Goal: Transaction & Acquisition: Purchase product/service

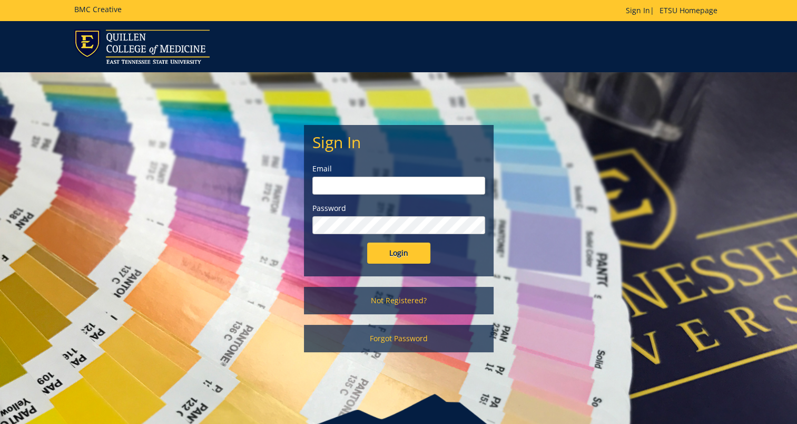
click at [397, 186] on input "email" at bounding box center [399, 186] width 173 height 18
click at [393, 307] on link "Not Registered?" at bounding box center [399, 300] width 190 height 27
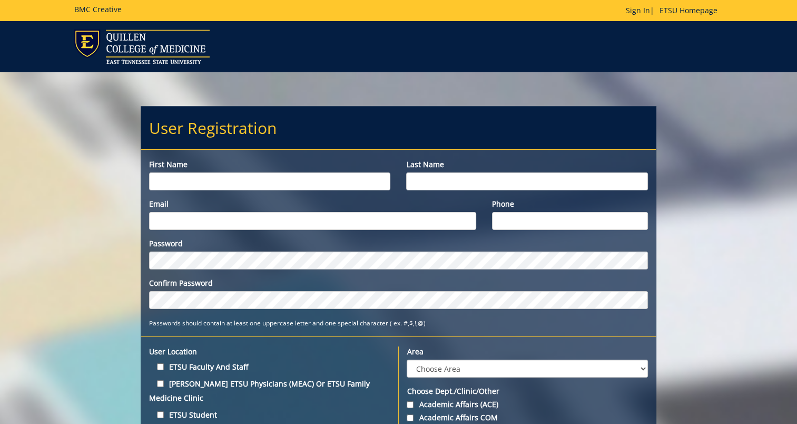
click at [251, 181] on input "First name" at bounding box center [269, 181] width 241 height 18
type input "Gracie"
click at [526, 186] on input "Last name" at bounding box center [526, 181] width 241 height 18
type input "Williams"
click at [344, 218] on input "Email" at bounding box center [312, 221] width 327 height 18
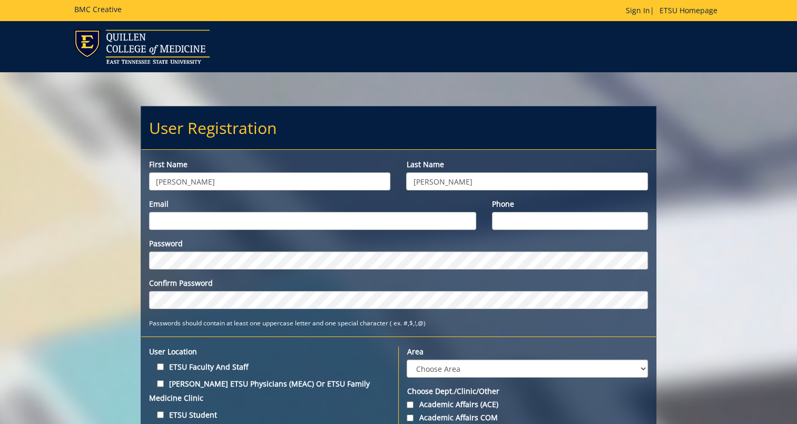
type input "williamsgc@etsu.edu"
click at [510, 225] on input "Phone" at bounding box center [570, 221] width 156 height 18
type input "6152106090"
click at [276, 324] on small "Passwords should contain at least one uppercase letter and one special characte…" at bounding box center [287, 322] width 277 height 8
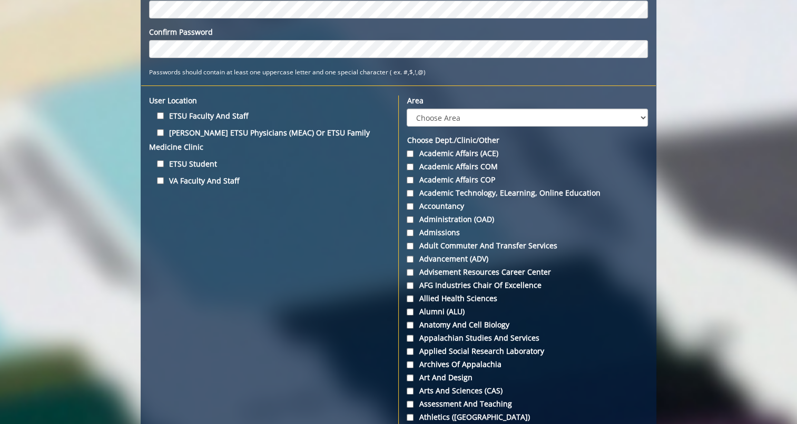
scroll to position [250, 0]
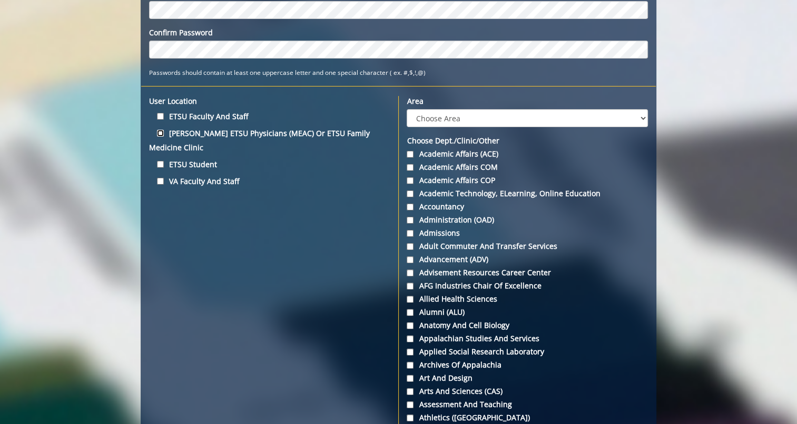
click at [159, 133] on input "Quillen ETSU Physicians (MEAC) or ETSU Family Medicine Clinic" at bounding box center [160, 133] width 7 height 7
checkbox input "true"
click at [157, 161] on input "ETSU Student" at bounding box center [160, 164] width 7 height 7
checkbox input "true"
click at [159, 131] on input "Quillen ETSU Physicians (MEAC) or ETSU Family Medicine Clinic" at bounding box center [160, 133] width 7 height 7
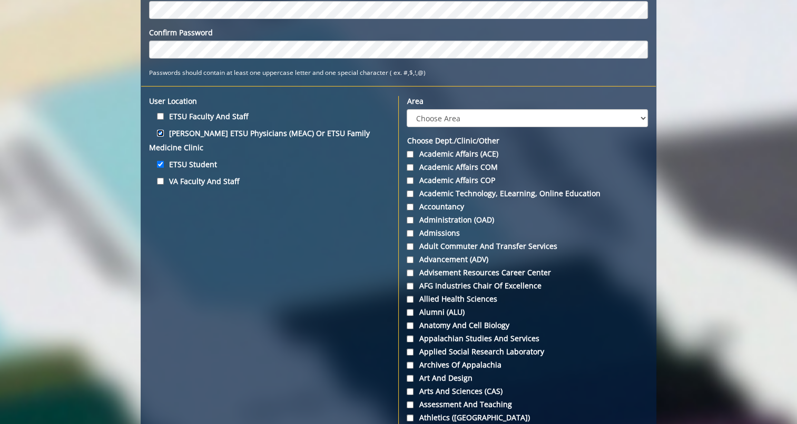
checkbox input "false"
click at [473, 118] on select "Choose Area Administration Advancement (ADM) BucSports Business & Finance Clemm…" at bounding box center [527, 118] width 241 height 18
select select "3"
click at [407, 109] on select "Choose Area Administration Advancement (ADM) BucSports Business & Finance Clemm…" at bounding box center [527, 118] width 241 height 18
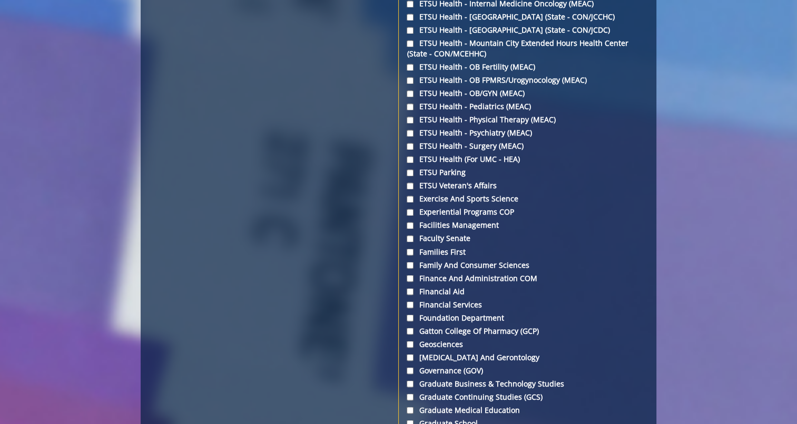
scroll to position [1751, 0]
click at [408, 96] on input "ETSU Health - OB/GYN (MEAC)" at bounding box center [410, 92] width 7 height 7
checkbox input "false"
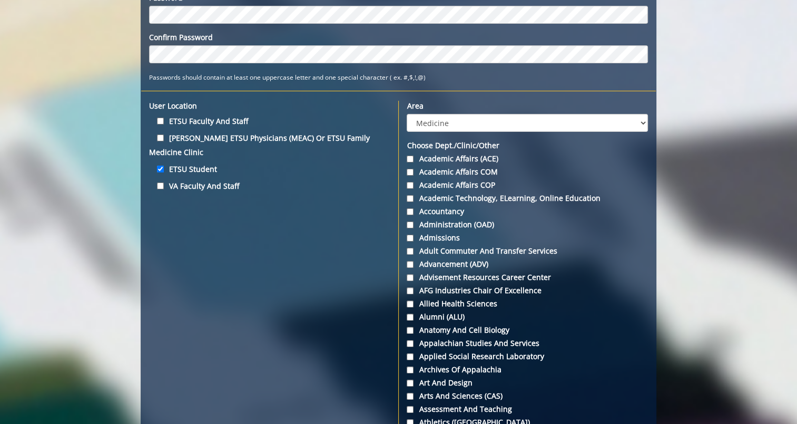
scroll to position [245, 0]
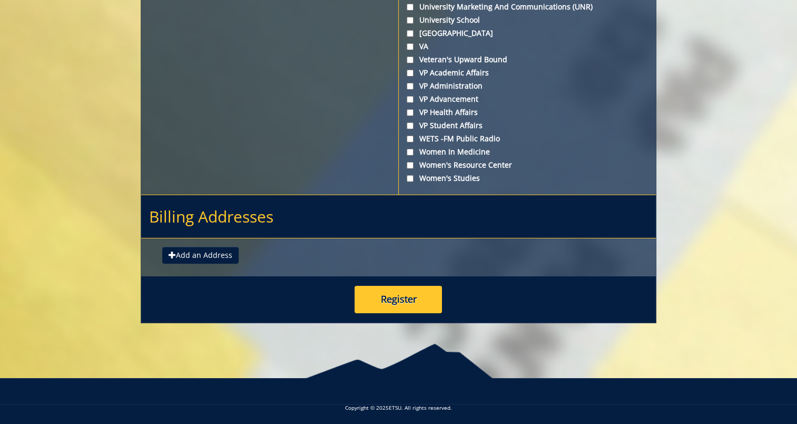
scroll to position [3942, 0]
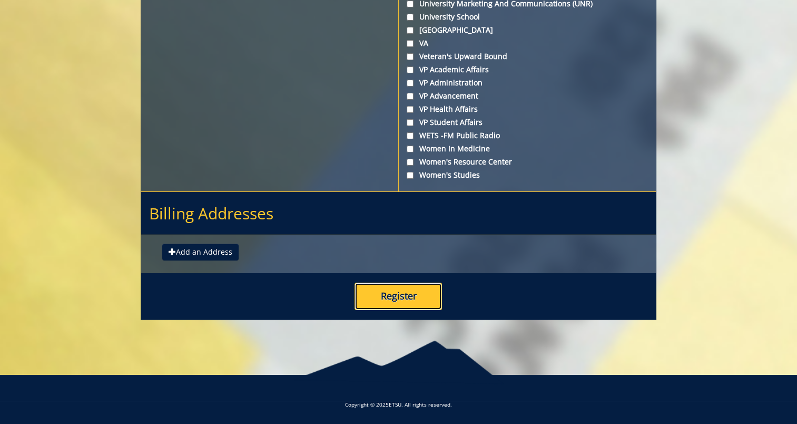
click at [379, 294] on button "Register" at bounding box center [398, 295] width 87 height 27
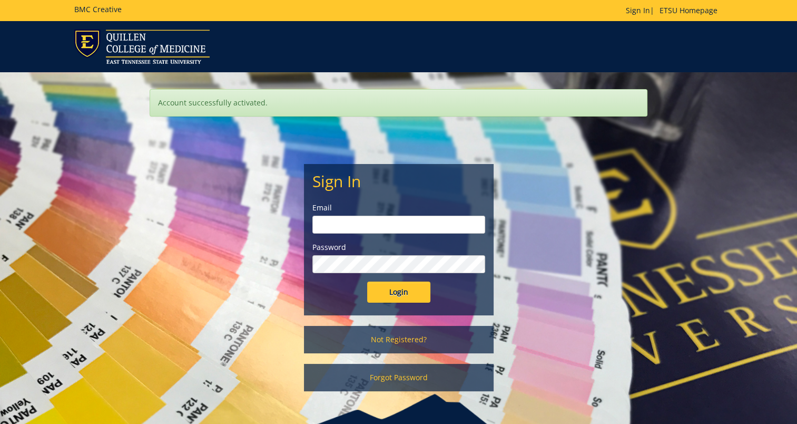
click at [396, 224] on input "email" at bounding box center [399, 225] width 173 height 18
type input "williamsgc@etsu.edu"
click at [367, 281] on input "Login" at bounding box center [398, 291] width 63 height 21
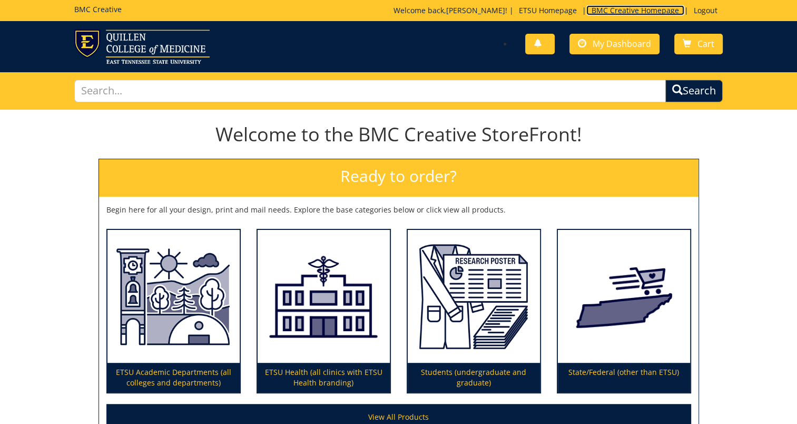
click at [662, 8] on link "BMC Creative Homepage" at bounding box center [636, 10] width 98 height 10
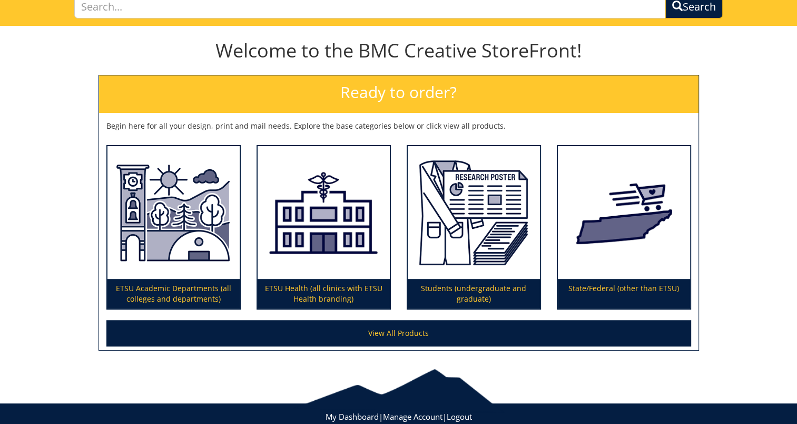
scroll to position [83, 0]
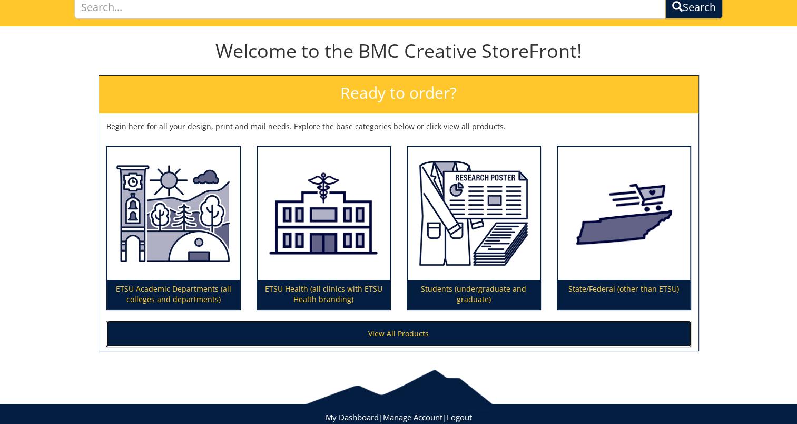
click at [449, 331] on link "View All Products" at bounding box center [398, 333] width 585 height 26
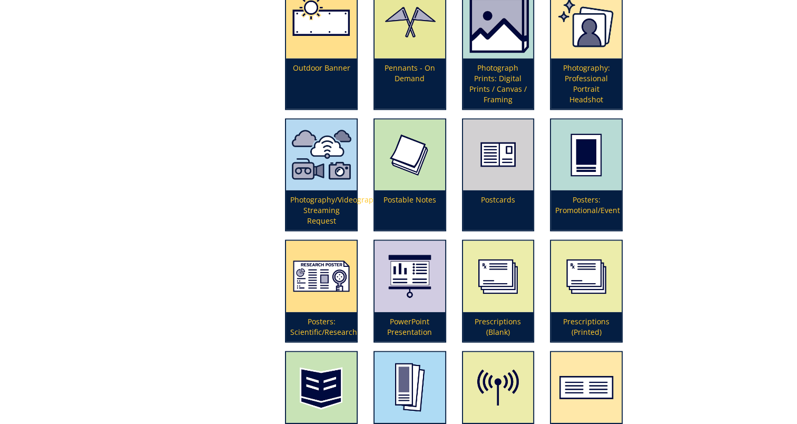
scroll to position [2282, 0]
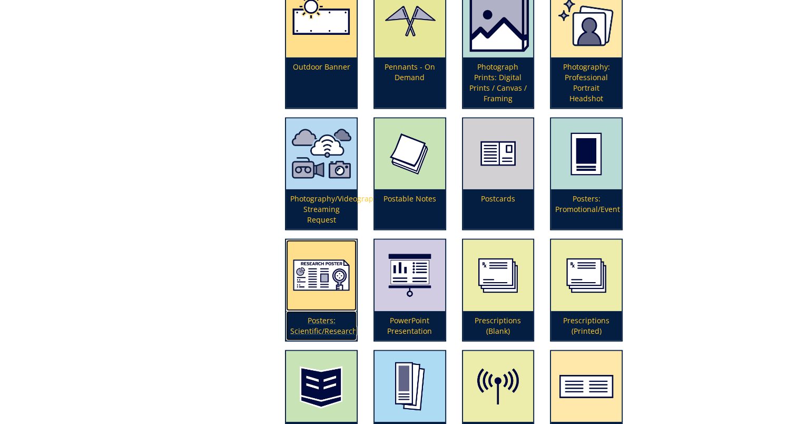
click at [316, 315] on p "Posters: Scientific/Research" at bounding box center [321, 326] width 71 height 30
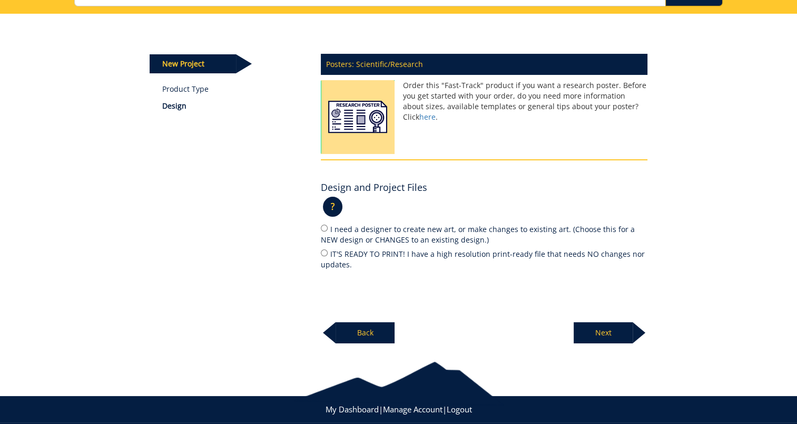
scroll to position [97, 0]
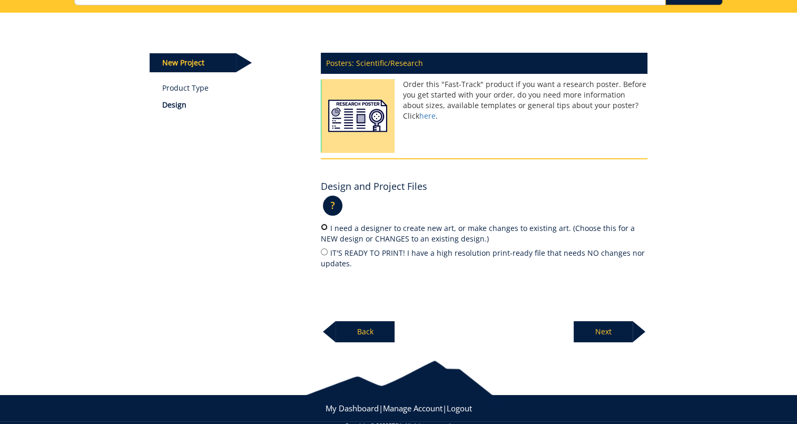
click at [324, 226] on input "I need a designer to create new art, or make changes to existing art. (Choose t…" at bounding box center [324, 226] width 7 height 7
radio input "true"
click at [616, 329] on p "Next" at bounding box center [603, 331] width 59 height 21
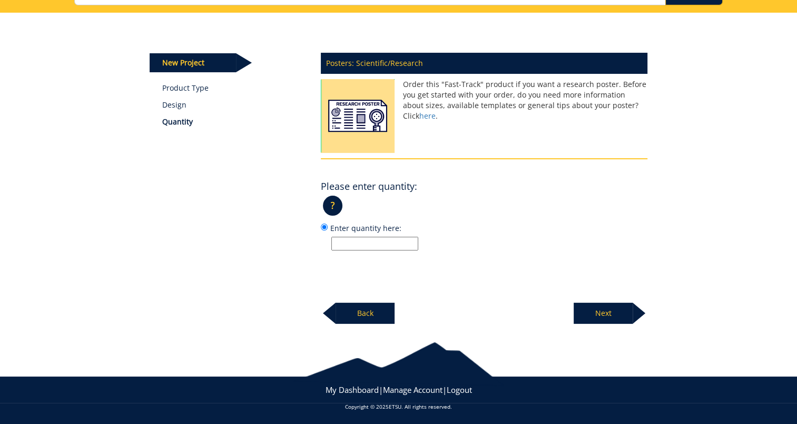
click at [370, 245] on input "Enter quantity here:" at bounding box center [374, 244] width 87 height 14
type input "1"
click at [485, 246] on p "1" at bounding box center [489, 244] width 316 height 14
click at [328, 230] on input "Enter quantity here: 1" at bounding box center [324, 226] width 7 height 7
click at [436, 111] on link "here" at bounding box center [428, 116] width 16 height 10
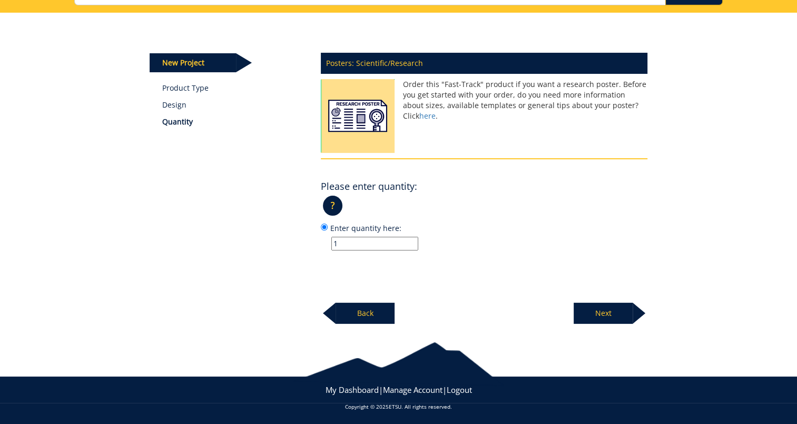
click at [617, 308] on p "Next" at bounding box center [603, 313] width 59 height 21
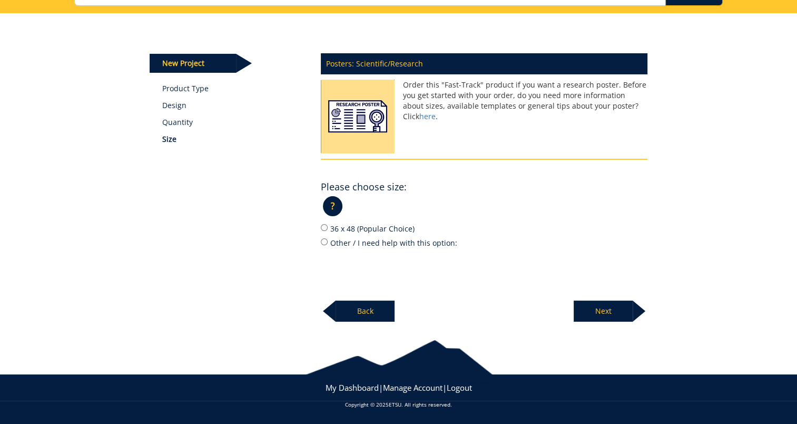
scroll to position [95, 0]
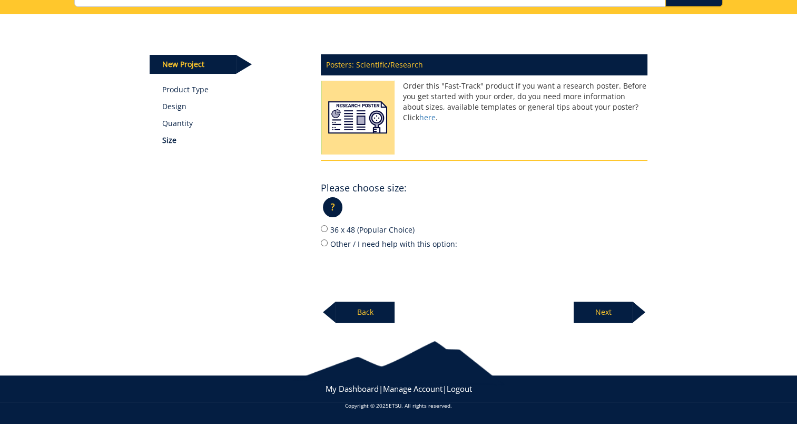
click at [622, 311] on p "Next" at bounding box center [603, 311] width 59 height 21
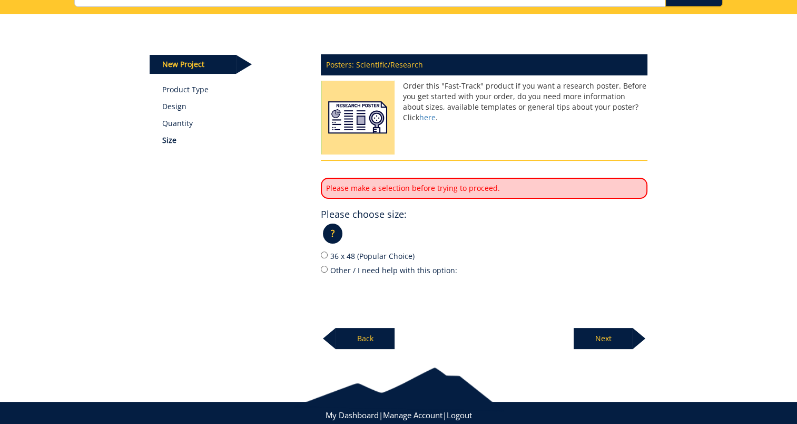
scroll to position [97, 0]
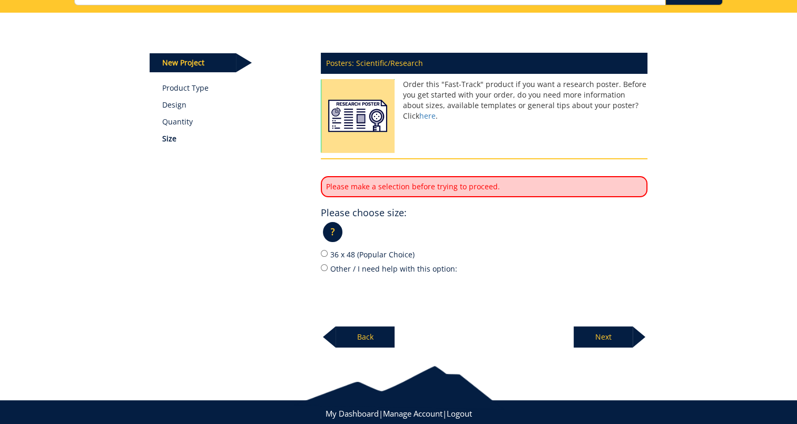
click at [522, 248] on label "36 x 48 (Popular Choice)" at bounding box center [484, 254] width 327 height 12
click at [328, 250] on input "36 x 48 (Popular Choice)" at bounding box center [324, 253] width 7 height 7
radio input "true"
click at [622, 331] on p "Next" at bounding box center [603, 336] width 59 height 21
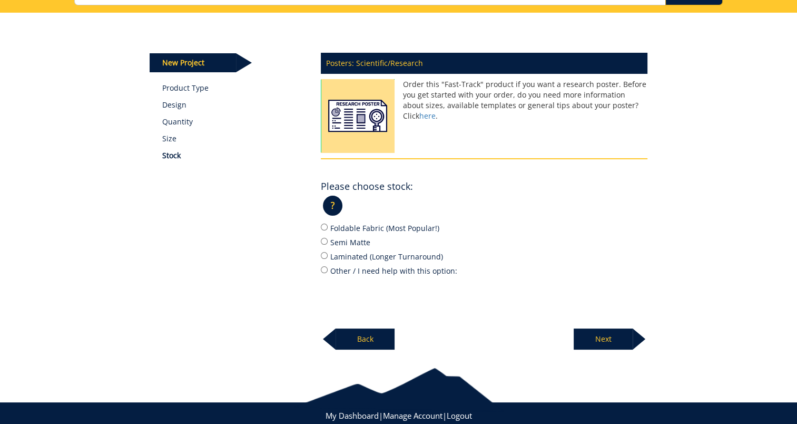
click at [337, 229] on label "Foldable Fabric (Most Popular!)" at bounding box center [484, 228] width 327 height 12
click at [328, 229] on input "Foldable Fabric (Most Popular!)" at bounding box center [324, 226] width 7 height 7
radio input "true"
click at [498, 308] on div "Posters: Scientific/Research Order this "Fast-Track" product if you want a rese…" at bounding box center [484, 198] width 343 height 304
click at [607, 335] on p "Next" at bounding box center [603, 338] width 59 height 21
